Goal: Book appointment/travel/reservation

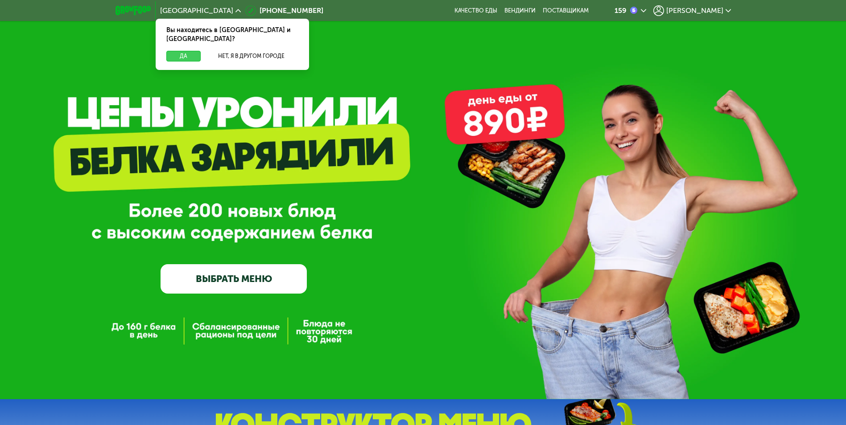
click at [193, 51] on button "Да" at bounding box center [183, 56] width 34 height 11
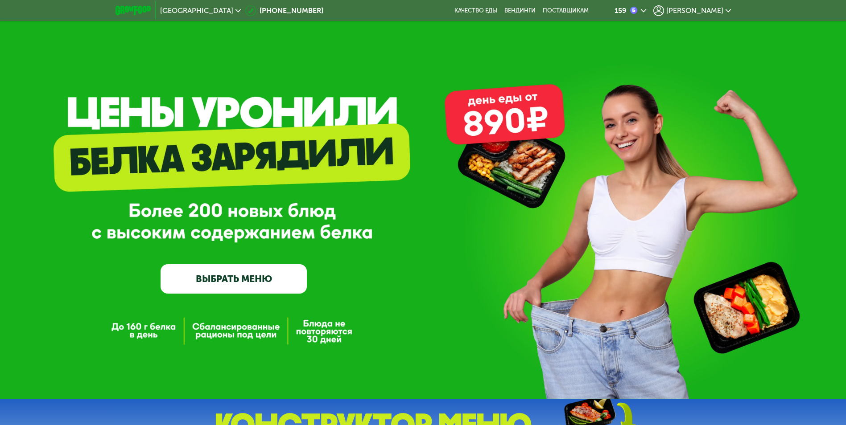
drag, startPoint x: 257, startPoint y: 281, endPoint x: 262, endPoint y: 280, distance: 4.7
click at [257, 281] on link "ВЫБРАТЬ МЕНЮ" at bounding box center [234, 278] width 146 height 29
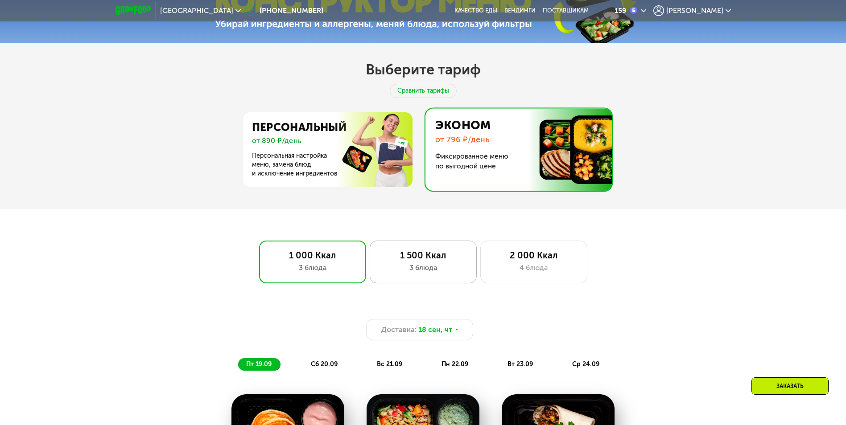
scroll to position [290, 0]
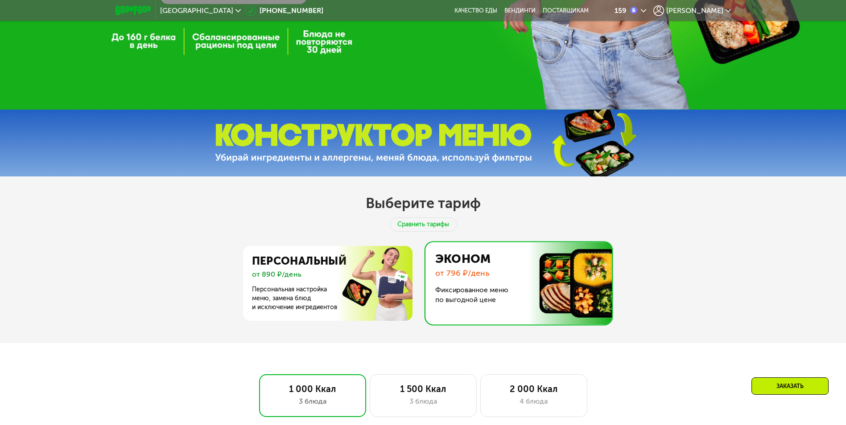
click at [466, 272] on img at bounding box center [515, 283] width 191 height 82
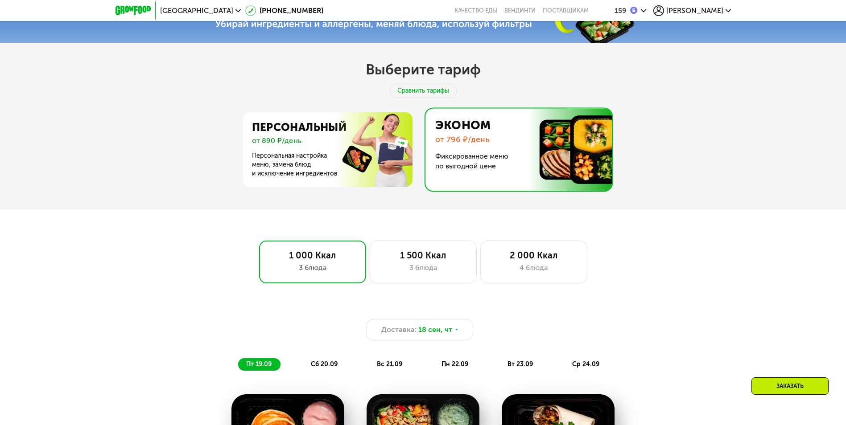
scroll to position [557, 0]
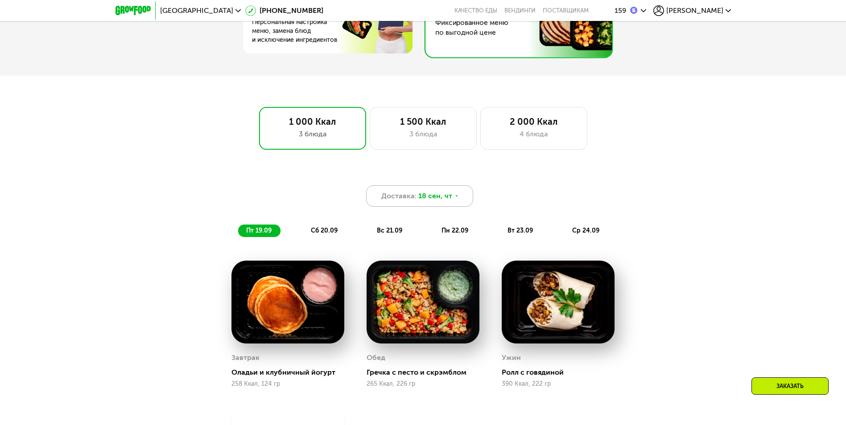
click at [448, 202] on span "18 сен, чт" at bounding box center [435, 196] width 34 height 11
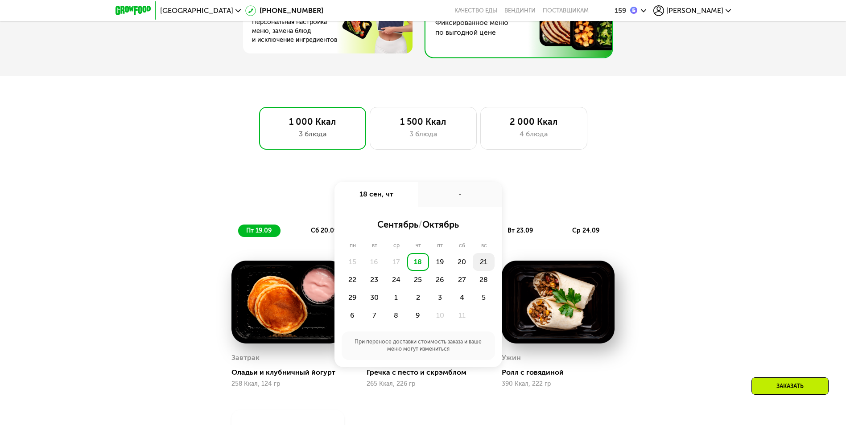
click at [482, 269] on div "21" at bounding box center [484, 262] width 22 height 18
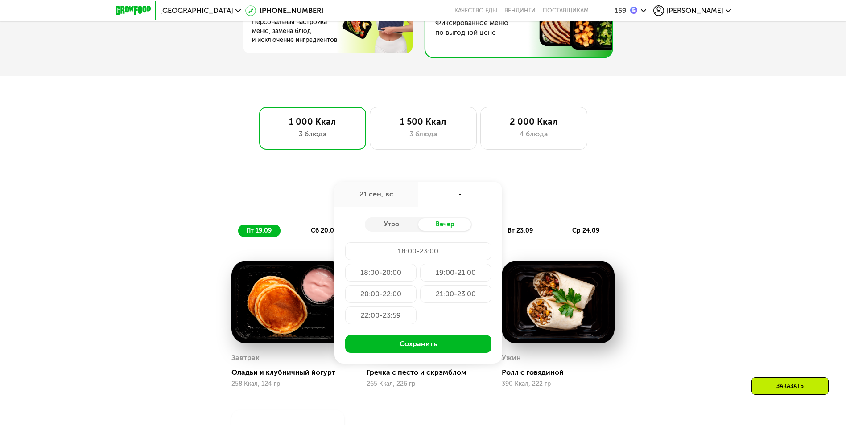
click at [378, 314] on div "22:00-23:59" at bounding box center [380, 316] width 71 height 18
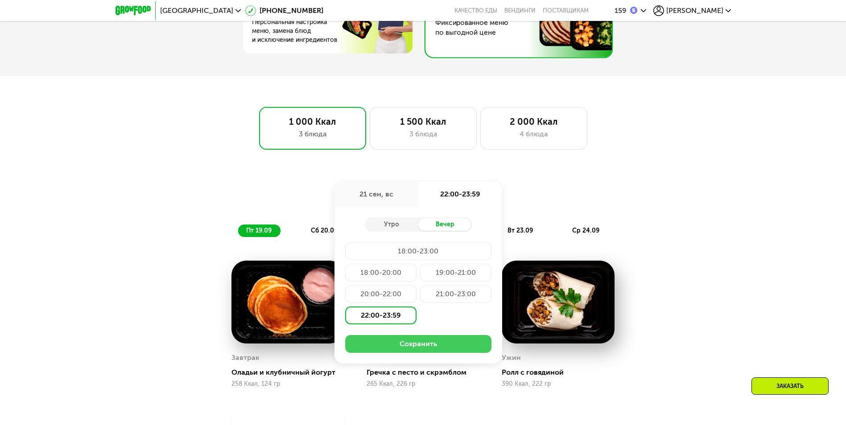
click at [432, 345] on button "Сохранить" at bounding box center [418, 344] width 146 height 18
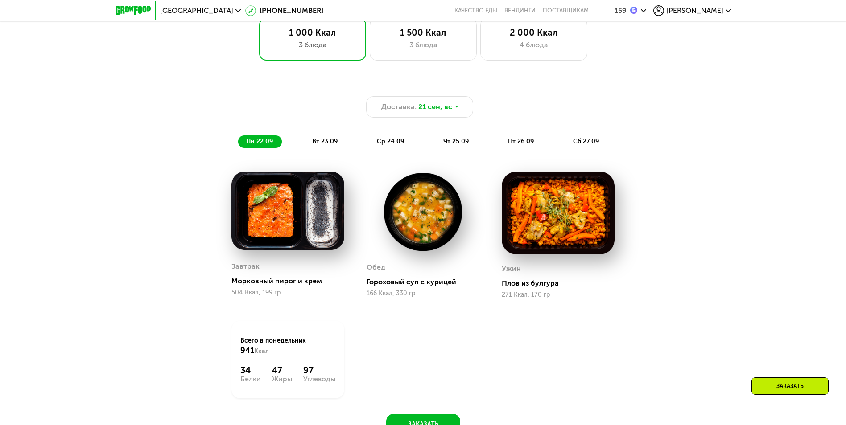
scroll to position [602, 0]
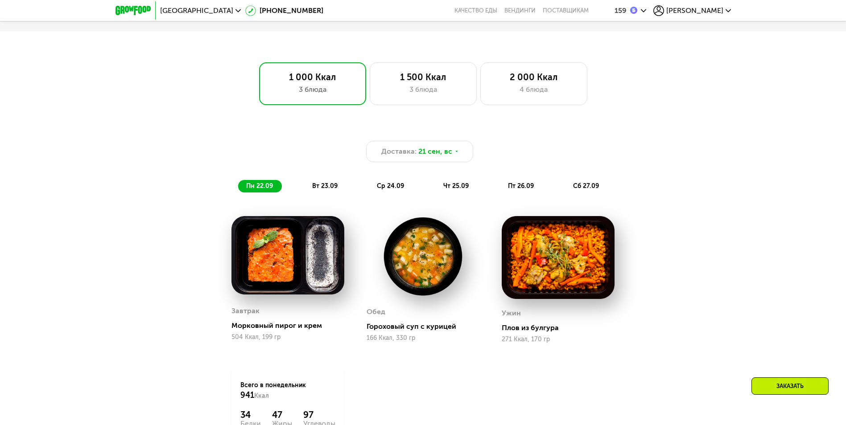
click at [325, 186] on span "вт 23.09" at bounding box center [324, 186] width 25 height 8
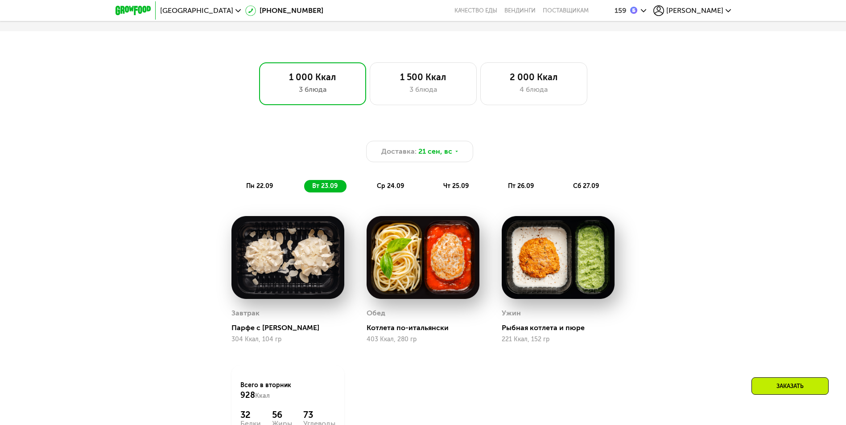
click at [262, 189] on span "пн 22.09" at bounding box center [259, 186] width 27 height 8
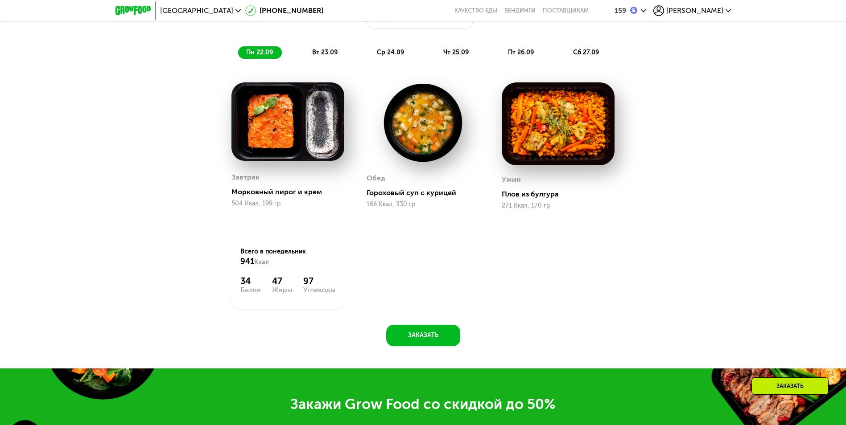
scroll to position [646, 0]
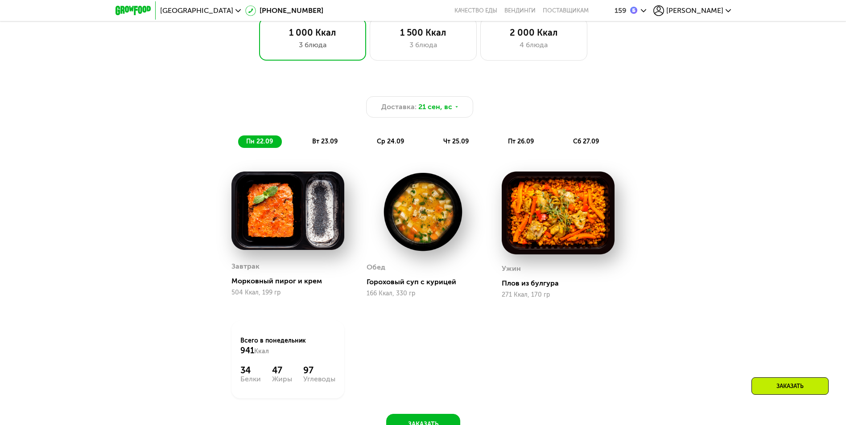
click at [323, 145] on span "вт 23.09" at bounding box center [324, 142] width 25 height 8
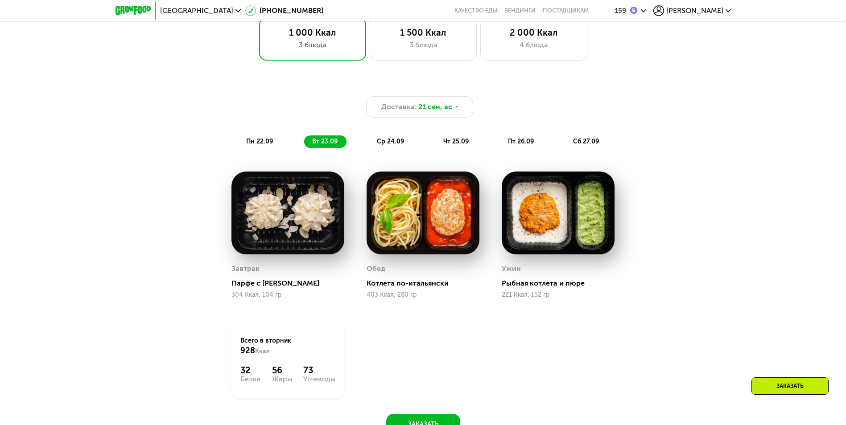
click at [381, 143] on span "ср 24.09" at bounding box center [390, 142] width 27 height 8
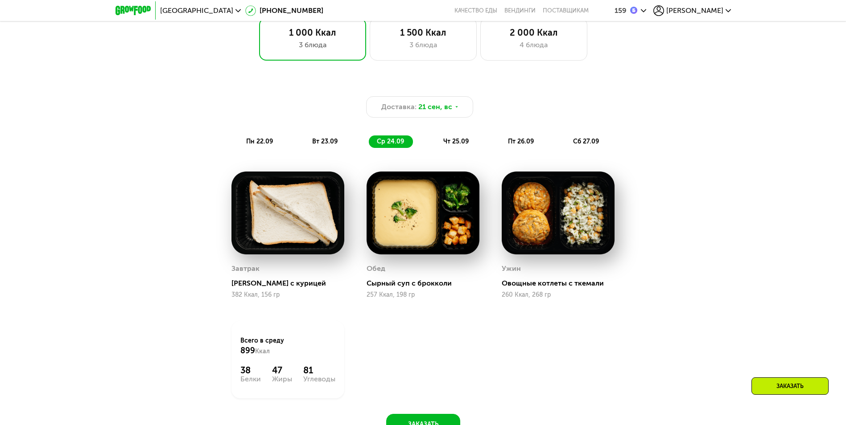
click at [454, 142] on span "чт 25.09" at bounding box center [455, 142] width 25 height 8
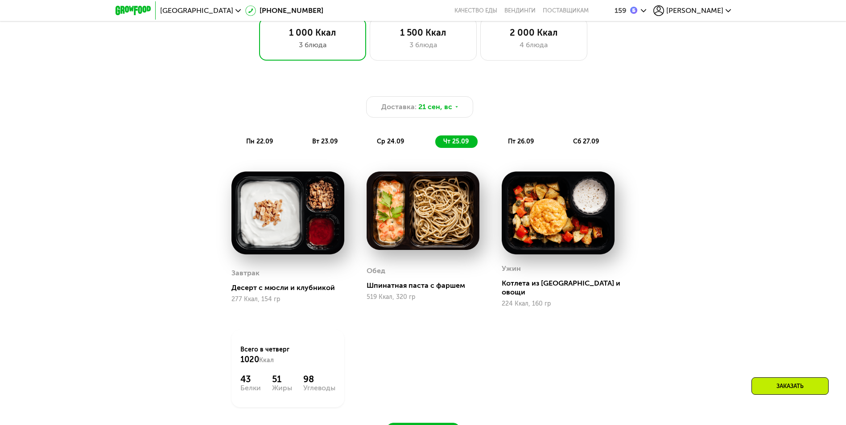
click at [514, 144] on span "пт 26.09" at bounding box center [521, 142] width 26 height 8
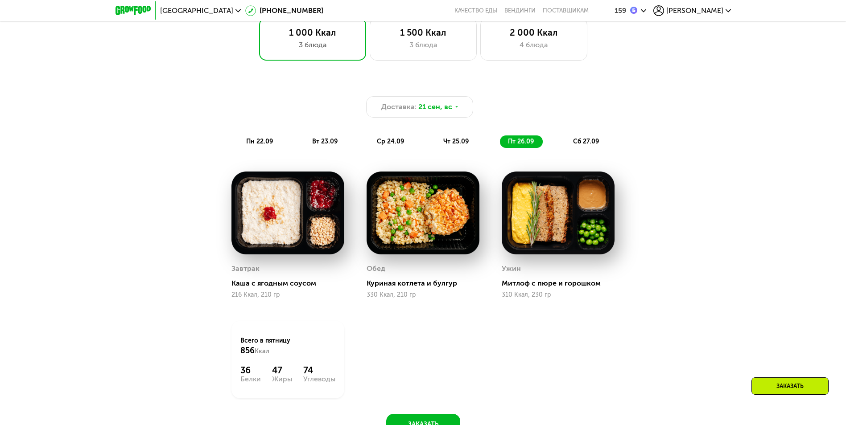
click at [580, 141] on span "сб 27.09" at bounding box center [586, 142] width 26 height 8
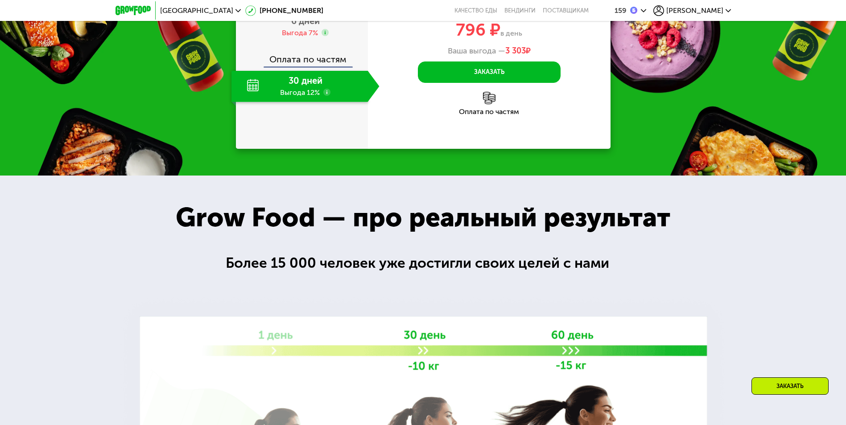
scroll to position [1315, 0]
